Goal: Task Accomplishment & Management: Complete application form

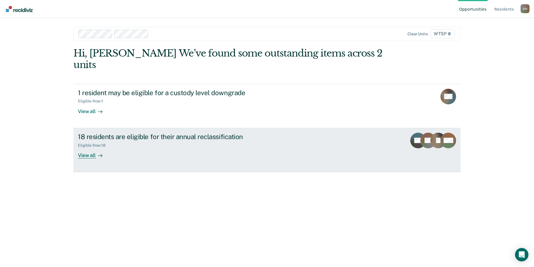
click at [94, 147] on div "View all" at bounding box center [93, 152] width 31 height 11
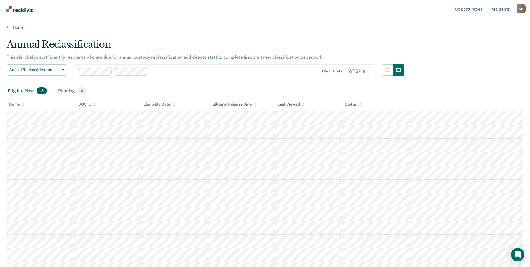
click at [382, 30] on main "Annual Reclassification This alert helps staff identify residents who are due f…" at bounding box center [265, 147] width 530 height 235
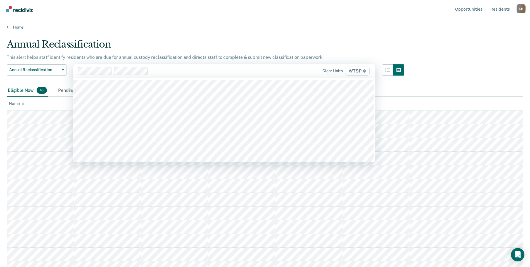
click at [363, 43] on div "Annual Reclassification" at bounding box center [206, 47] width 398 height 16
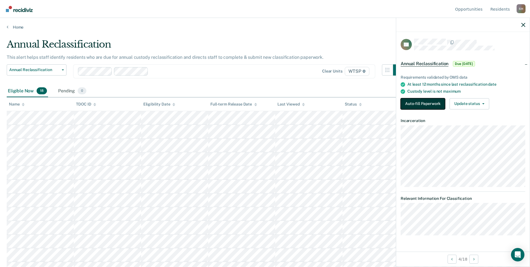
click at [423, 104] on button "Auto-fill Paperwork" at bounding box center [423, 103] width 44 height 11
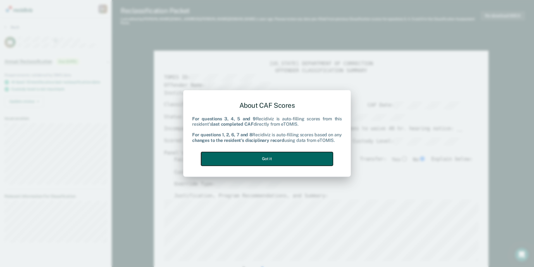
click at [282, 158] on button "Got it" at bounding box center [267, 159] width 132 height 14
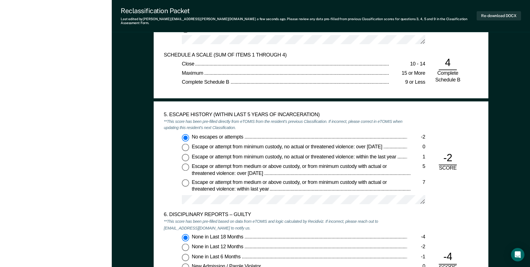
scroll to position [866, 0]
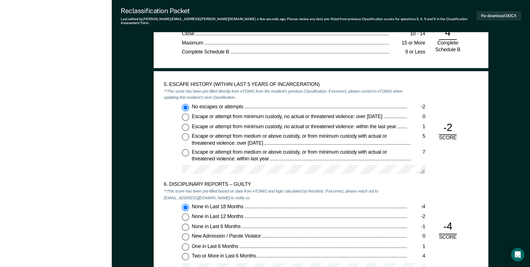
click at [456, 191] on div "6. DISCIPLINARY REPORTS – GUILTY **This score has been pre-filled based on data…" at bounding box center [321, 230] width 314 height 98
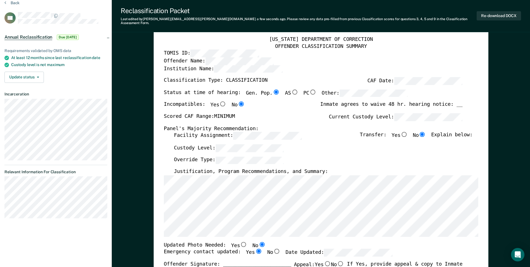
scroll to position [0, 0]
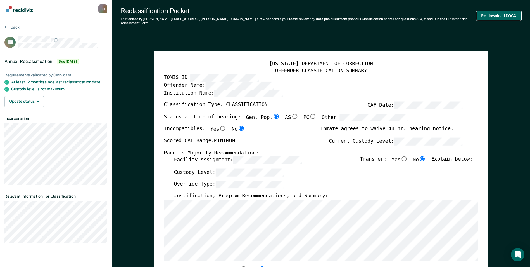
click at [497, 14] on button "Re-download DOCX" at bounding box center [499, 15] width 44 height 9
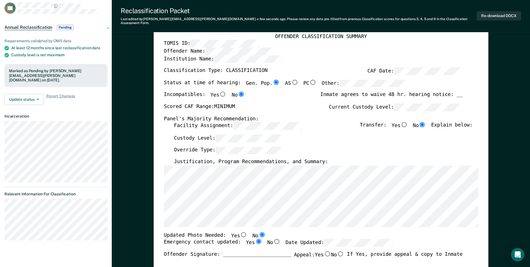
scroll to position [28, 0]
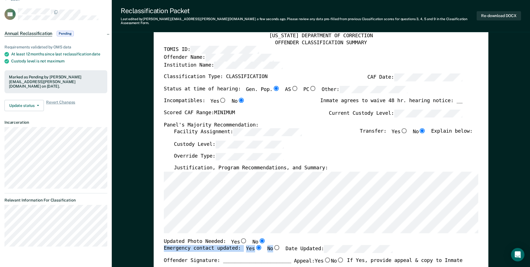
click at [351, 241] on div "TENNESSEE DEPARTMENT OF CORRECTION OFFENDER CLASSIFICATION SUMMARY TOMIS ID: Of…" at bounding box center [321, 240] width 314 height 415
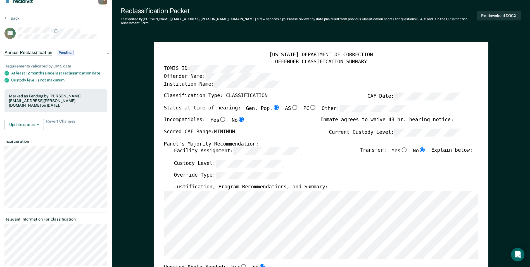
scroll to position [0, 0]
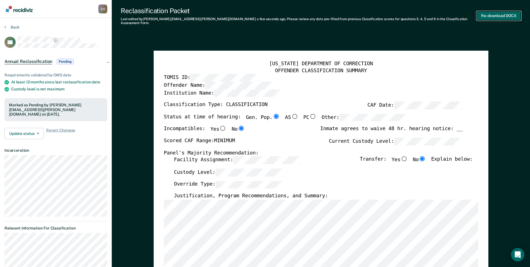
click at [490, 13] on button "Re-download DOCX" at bounding box center [499, 15] width 44 height 9
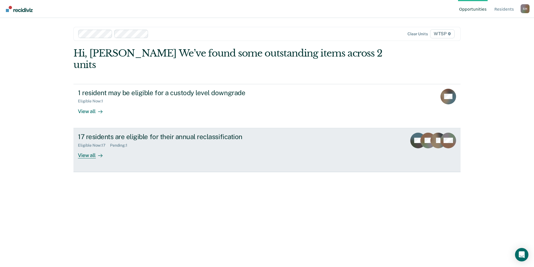
click at [91, 147] on div "View all" at bounding box center [93, 152] width 31 height 11
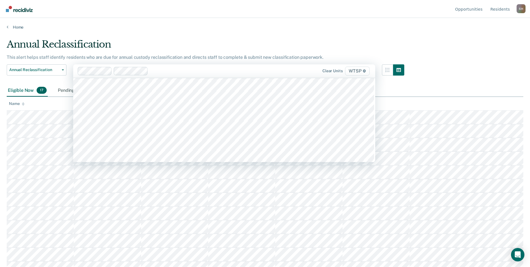
scroll to position [5006, 0]
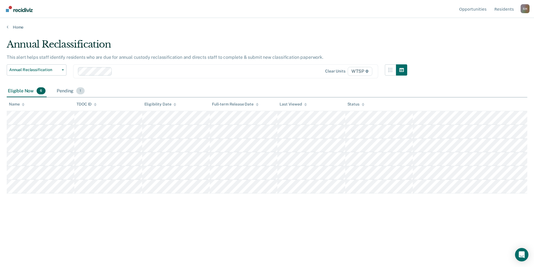
click at [64, 89] on div "Pending 1" at bounding box center [71, 91] width 30 height 12
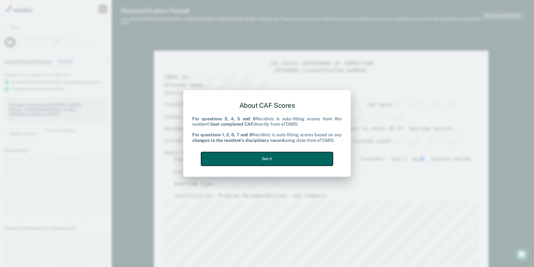
click at [268, 158] on button "Got it" at bounding box center [267, 159] width 132 height 14
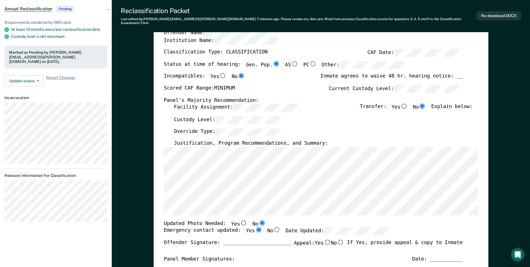
scroll to position [84, 0]
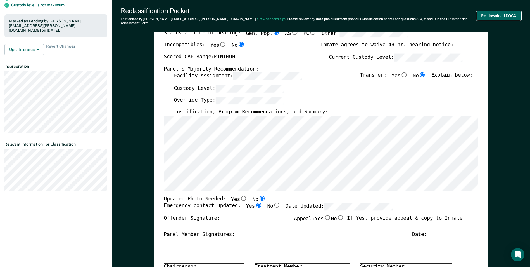
click at [489, 12] on button "Re-download DOCX" at bounding box center [499, 15] width 44 height 9
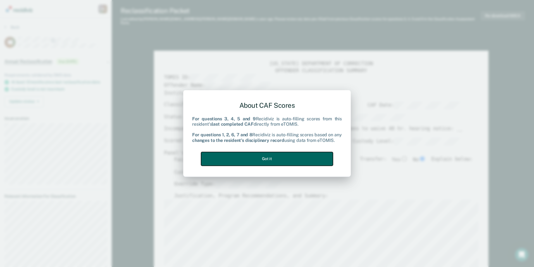
click at [275, 159] on button "Got it" at bounding box center [267, 159] width 132 height 14
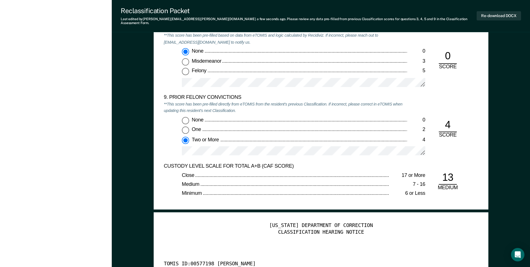
scroll to position [1201, 0]
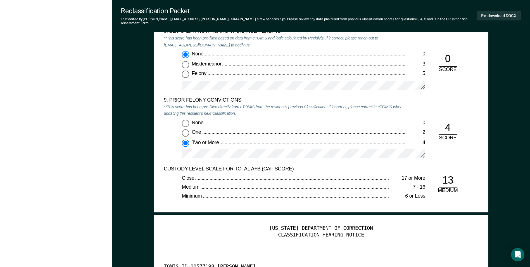
type textarea "x"
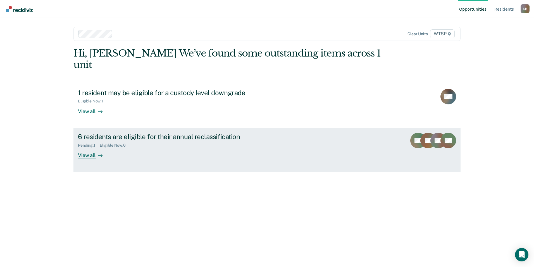
click at [88, 147] on div "View all" at bounding box center [93, 152] width 31 height 11
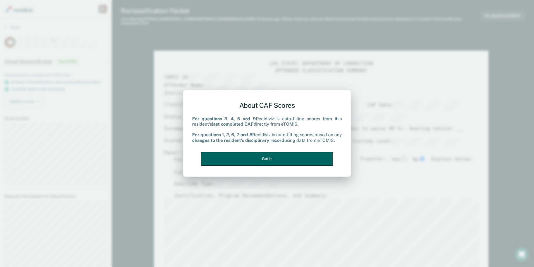
drag, startPoint x: 283, startPoint y: 155, endPoint x: 279, endPoint y: 152, distance: 4.8
click at [282, 155] on button "Got it" at bounding box center [267, 159] width 132 height 14
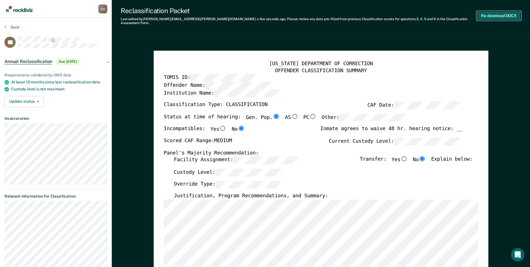
click at [494, 13] on button "Re-download DOCX" at bounding box center [499, 15] width 44 height 9
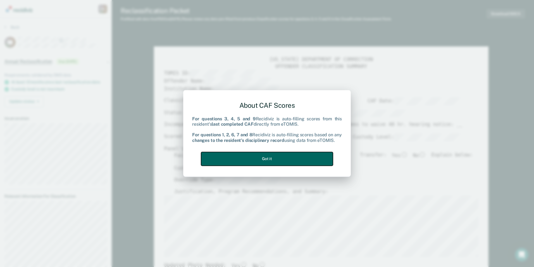
click at [298, 155] on button "Got it" at bounding box center [267, 159] width 132 height 14
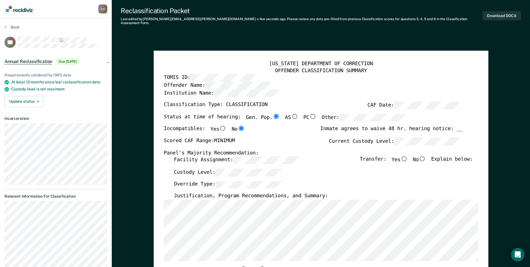
scroll to position [84, 0]
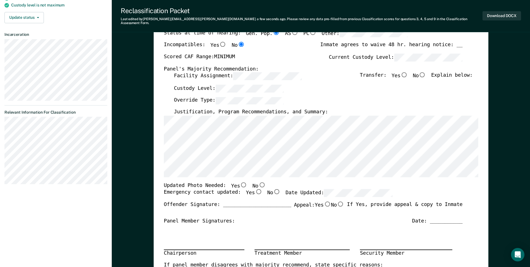
click at [258, 182] on input "No" at bounding box center [261, 184] width 7 height 5
type textarea "x"
radio input "true"
click at [255, 189] on input "Yes" at bounding box center [258, 191] width 7 height 5
type textarea "x"
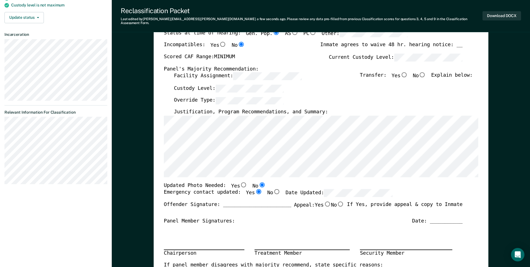
radio input "true"
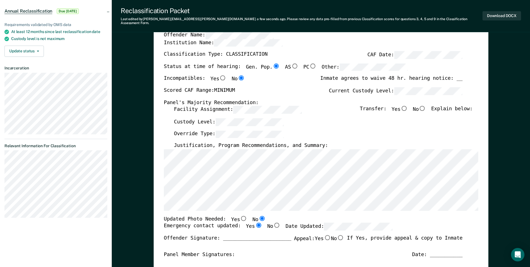
scroll to position [56, 0]
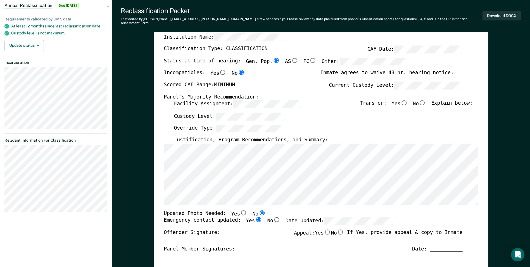
click at [426, 100] on input "No" at bounding box center [422, 102] width 7 height 5
type textarea "x"
radio input "true"
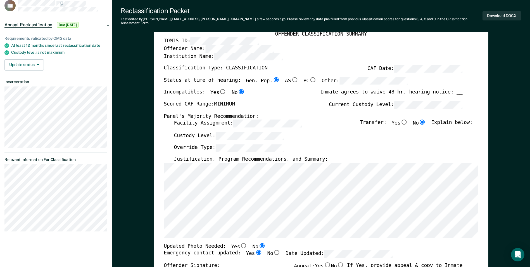
scroll to position [0, 0]
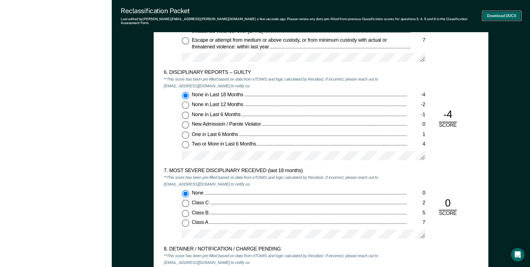
click at [496, 14] on button "Download DOCX" at bounding box center [501, 15] width 39 height 9
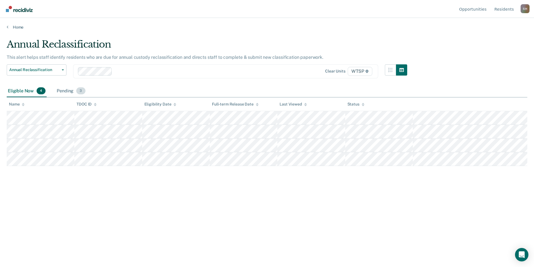
click at [71, 89] on div "Pending 3" at bounding box center [71, 91] width 31 height 12
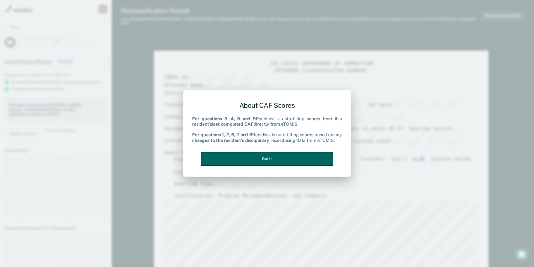
click at [277, 159] on button "Got it" at bounding box center [267, 159] width 132 height 14
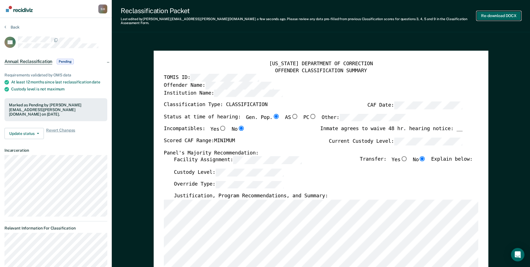
click at [497, 13] on button "Re-download DOCX" at bounding box center [499, 15] width 44 height 9
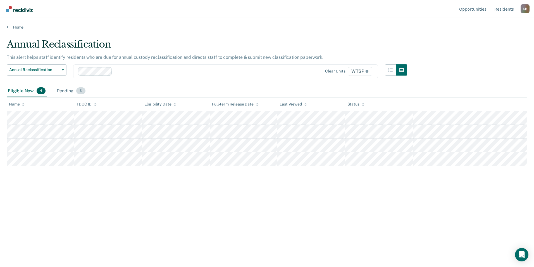
click at [79, 91] on span "3" at bounding box center [80, 90] width 9 height 7
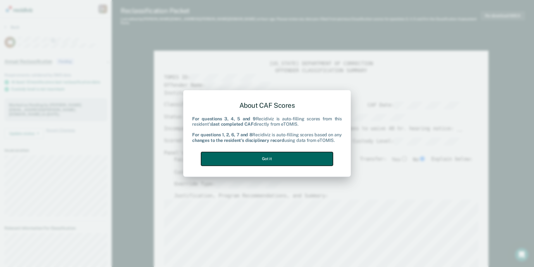
drag, startPoint x: 274, startPoint y: 157, endPoint x: 291, endPoint y: 151, distance: 17.7
click at [275, 157] on button "Got it" at bounding box center [267, 159] width 132 height 14
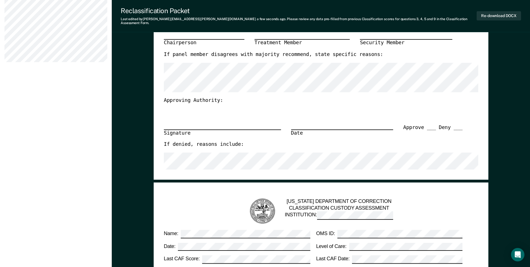
scroll to position [112, 0]
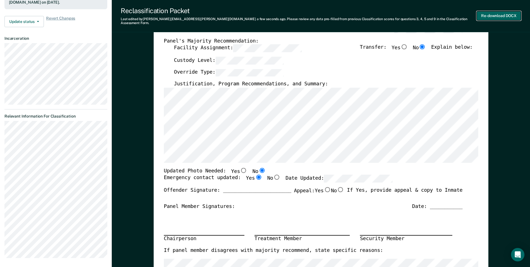
click at [494, 12] on button "Re-download DOCX" at bounding box center [499, 15] width 44 height 9
click at [502, 14] on button "Re-download DOCX" at bounding box center [499, 15] width 44 height 9
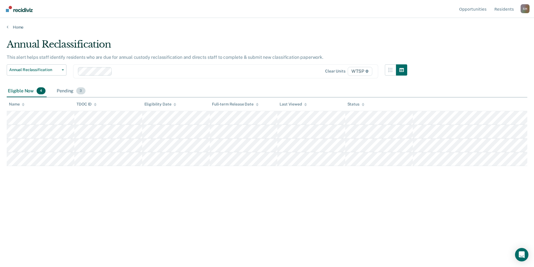
click at [66, 88] on div "Pending 3" at bounding box center [71, 91] width 31 height 12
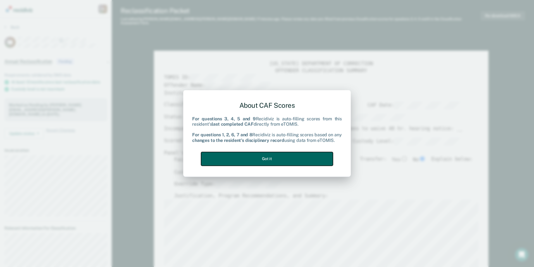
click at [301, 154] on button "Got it" at bounding box center [267, 159] width 132 height 14
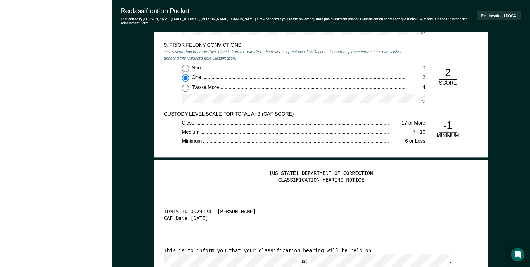
scroll to position [1313, 0]
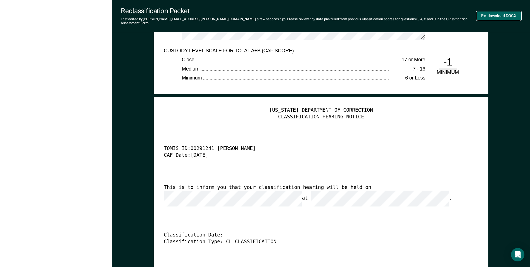
click at [492, 13] on button "Re-download DOCX" at bounding box center [499, 15] width 44 height 9
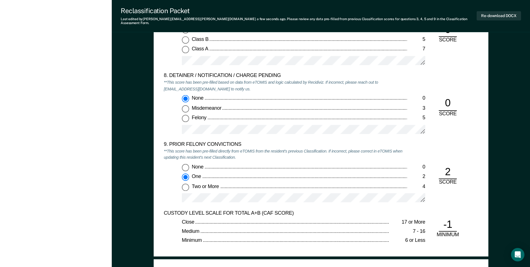
scroll to position [1145, 0]
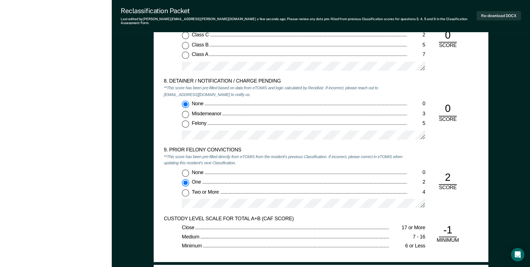
type textarea "x"
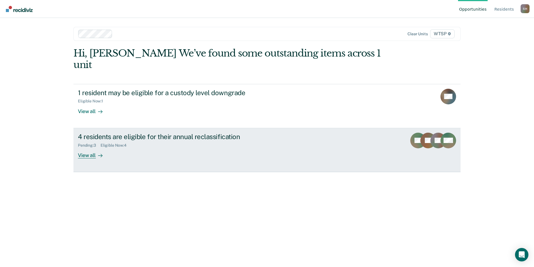
click at [194, 141] on div "Pending : 3 Eligible Now : 4" at bounding box center [176, 144] width 196 height 7
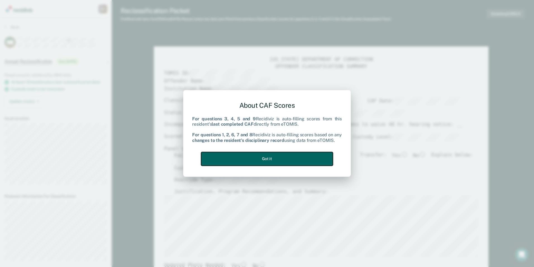
click at [288, 159] on button "Got it" at bounding box center [267, 159] width 132 height 14
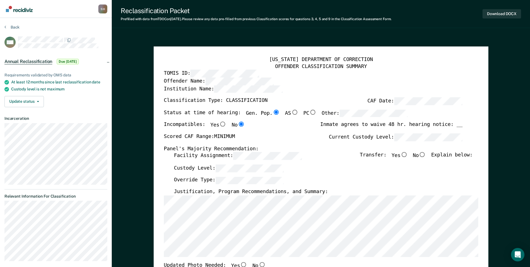
click at [426, 154] on input "No" at bounding box center [422, 154] width 7 height 5
type textarea "x"
radio input "true"
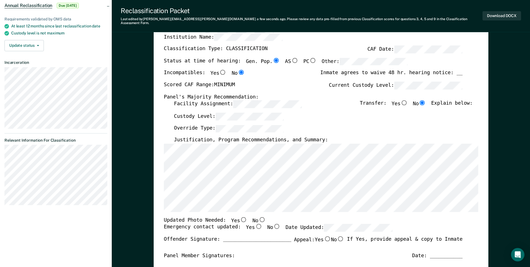
click at [258, 216] on input "No" at bounding box center [261, 218] width 7 height 5
type textarea "x"
radio input "true"
click at [255, 223] on input "Yes" at bounding box center [258, 225] width 7 height 5
type textarea "x"
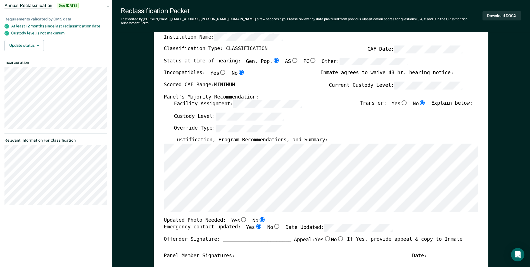
radio input "true"
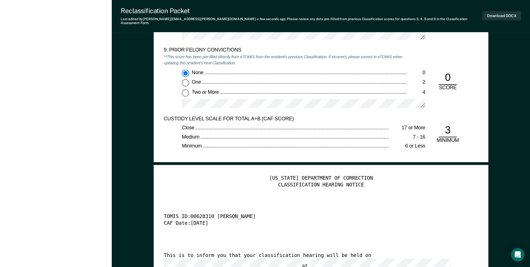
scroll to position [1201, 0]
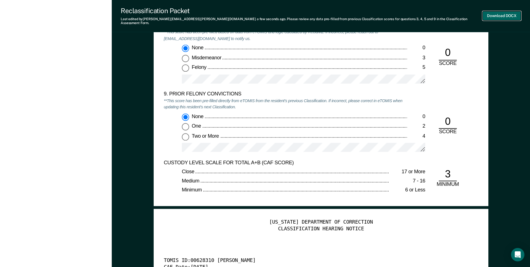
click at [497, 12] on button "Download DOCX" at bounding box center [501, 15] width 39 height 9
drag, startPoint x: 418, startPoint y: 261, endPoint x: 418, endPoint y: 256, distance: 4.5
click at [418, 264] on div "CAF Date: [DATE]" at bounding box center [313, 267] width 299 height 7
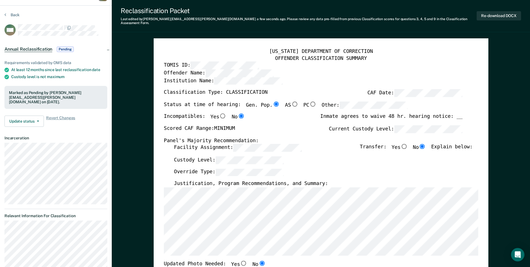
scroll to position [0, 0]
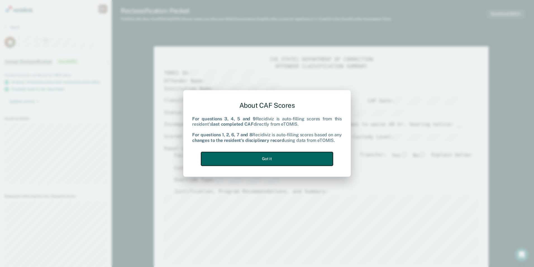
click at [267, 156] on button "Got it" at bounding box center [267, 159] width 132 height 14
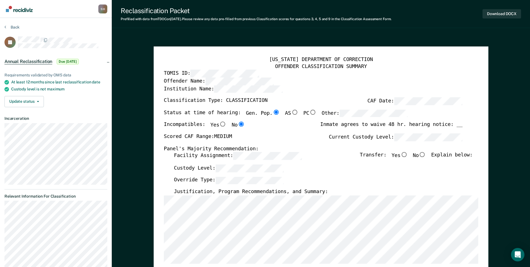
click at [426, 154] on input "No" at bounding box center [422, 154] width 7 height 5
type textarea "x"
radio input "true"
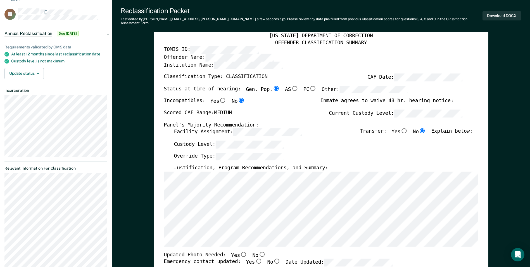
scroll to position [84, 0]
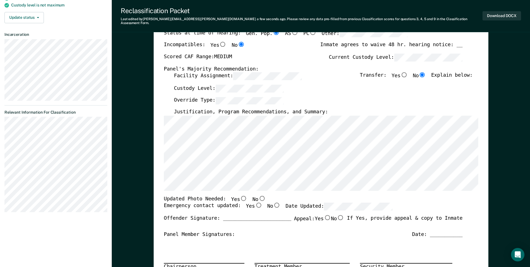
click at [258, 195] on input "No" at bounding box center [261, 197] width 7 height 5
type textarea "x"
radio input "true"
click at [255, 203] on input "Yes" at bounding box center [258, 205] width 7 height 5
type textarea "x"
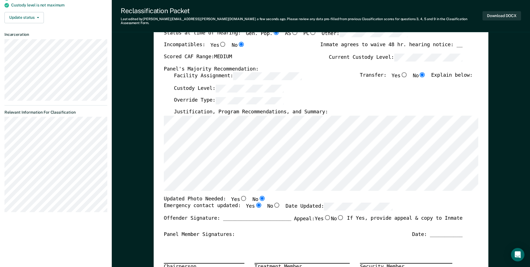
radio input "true"
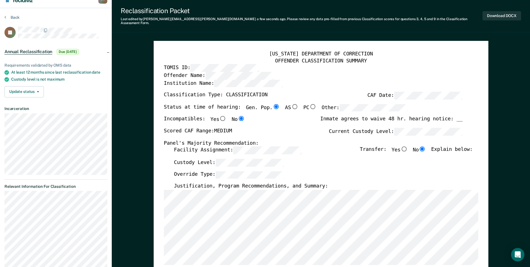
scroll to position [0, 0]
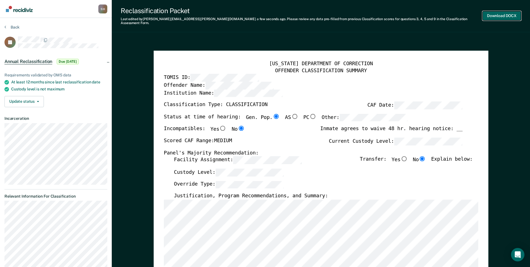
click at [499, 13] on button "Download DOCX" at bounding box center [501, 15] width 39 height 9
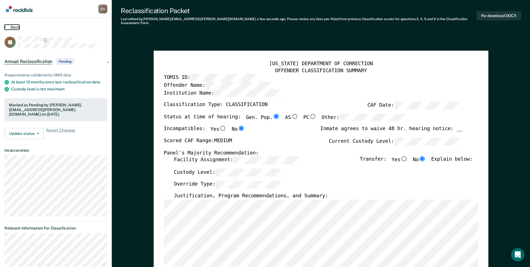
click at [7, 26] on button "Back" at bounding box center [11, 27] width 15 height 5
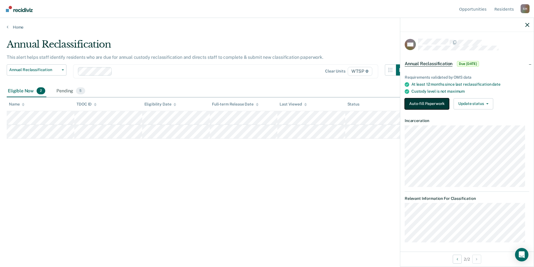
click at [427, 102] on button "Auto-fill Paperwork" at bounding box center [427, 103] width 44 height 11
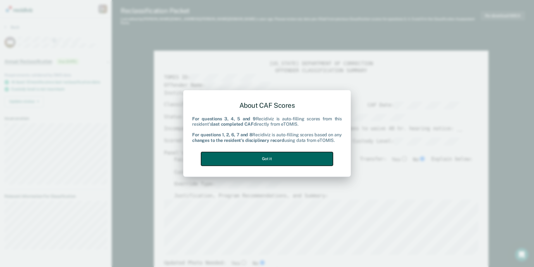
click at [274, 160] on button "Got it" at bounding box center [267, 159] width 132 height 14
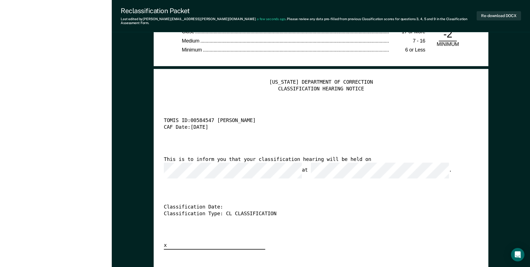
click at [233, 164] on div "This is to inform you that your classification hearing will be held on at ." at bounding box center [313, 167] width 299 height 22
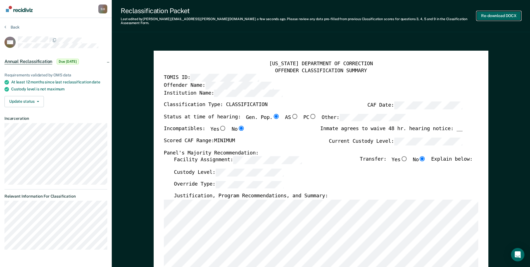
click at [491, 12] on button "Re-download DOCX" at bounding box center [499, 15] width 44 height 9
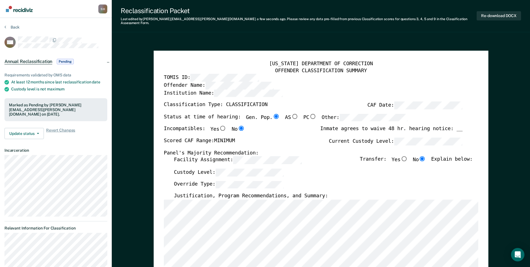
type textarea "x"
